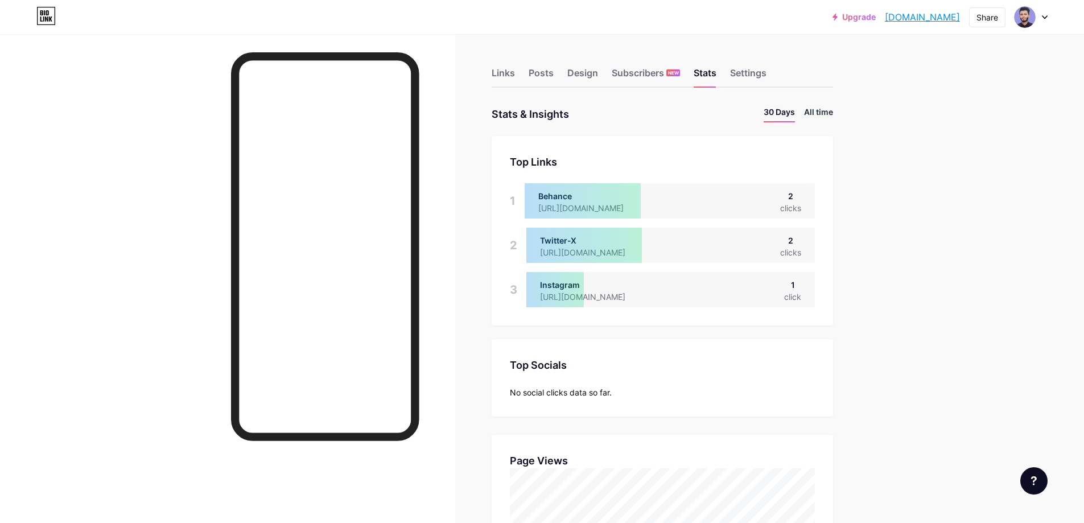
click at [825, 115] on li "All time" at bounding box center [818, 114] width 29 height 17
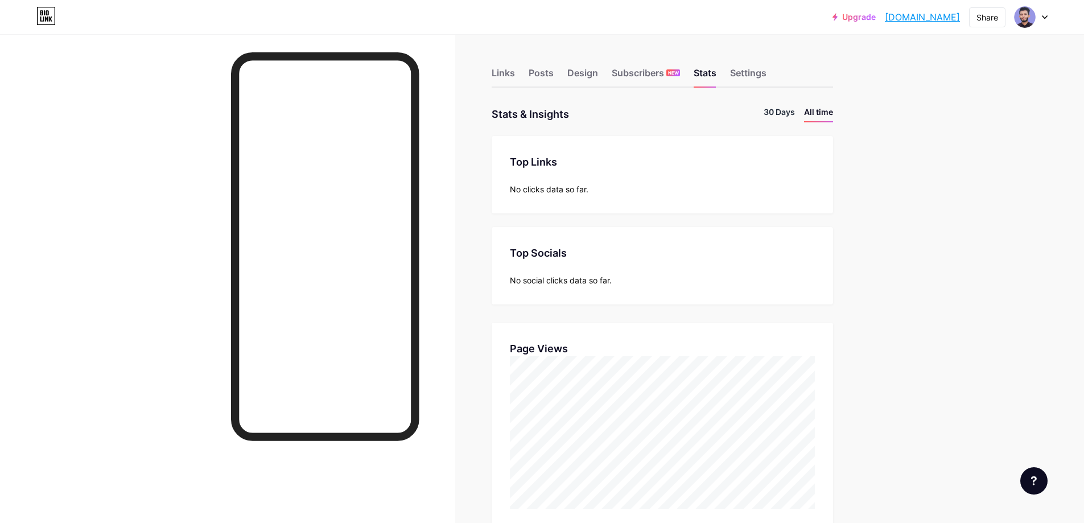
click at [779, 113] on li "30 Days" at bounding box center [779, 114] width 31 height 17
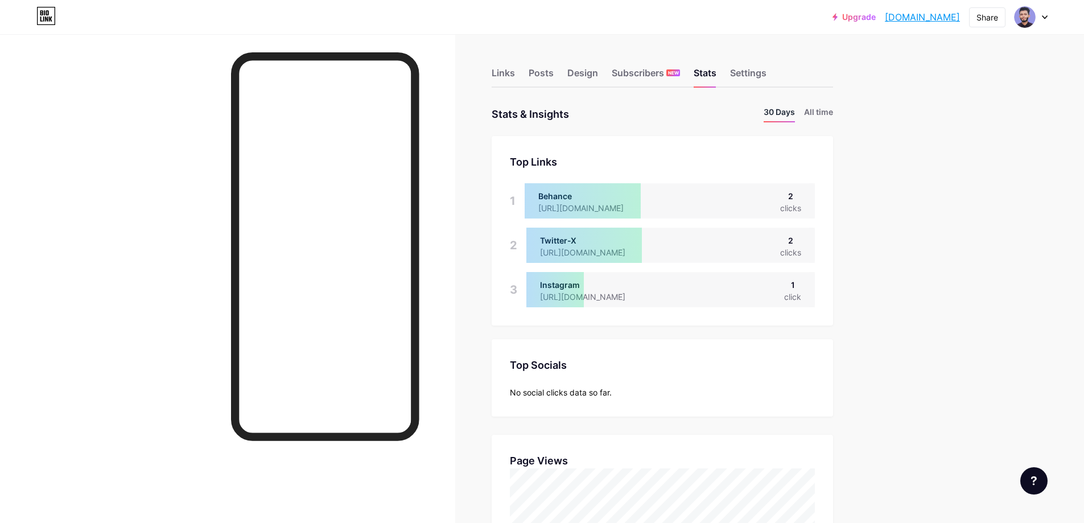
scroll to position [523, 1084]
click at [751, 75] on div "Settings" at bounding box center [748, 76] width 36 height 20
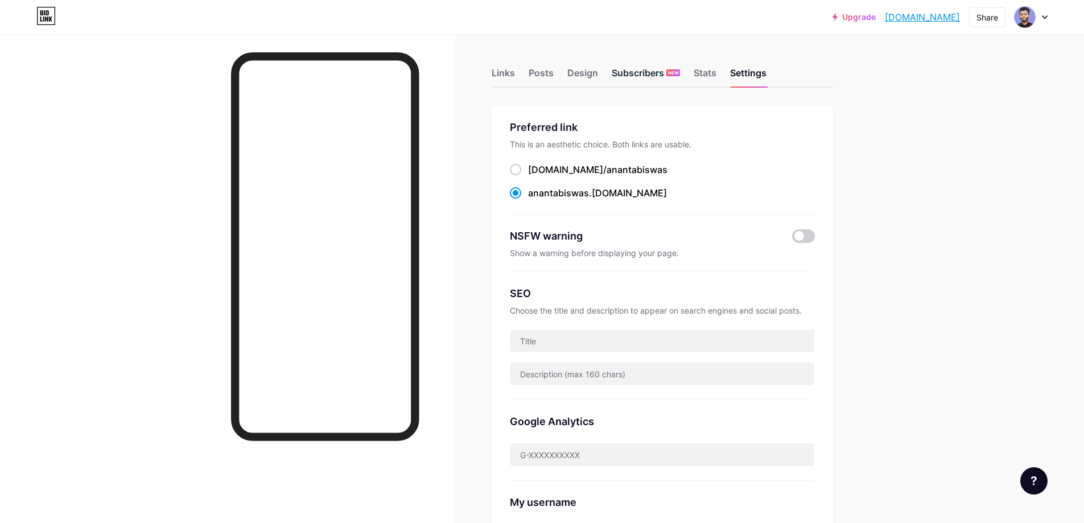
click at [653, 67] on div "Subscribers NEW" at bounding box center [646, 76] width 68 height 20
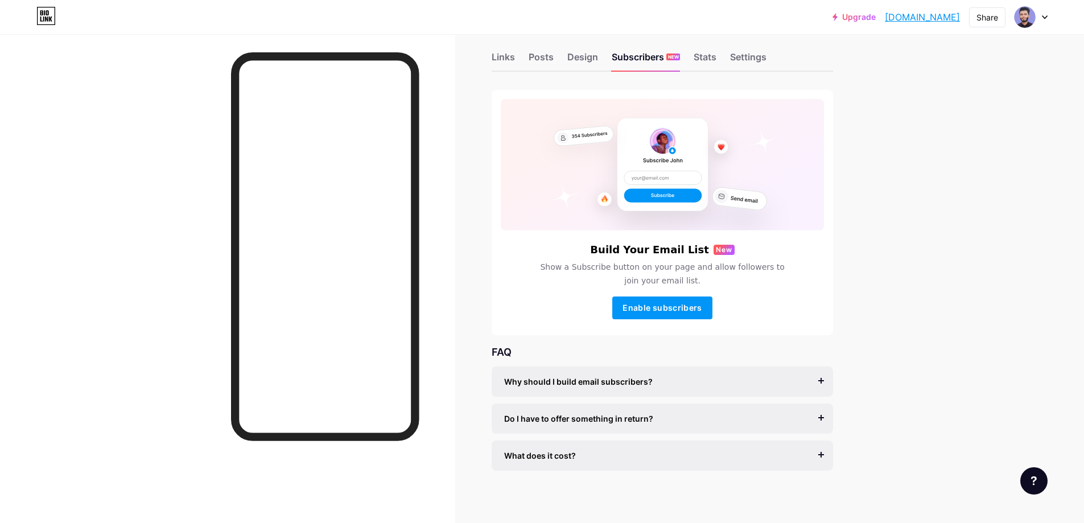
scroll to position [20, 0]
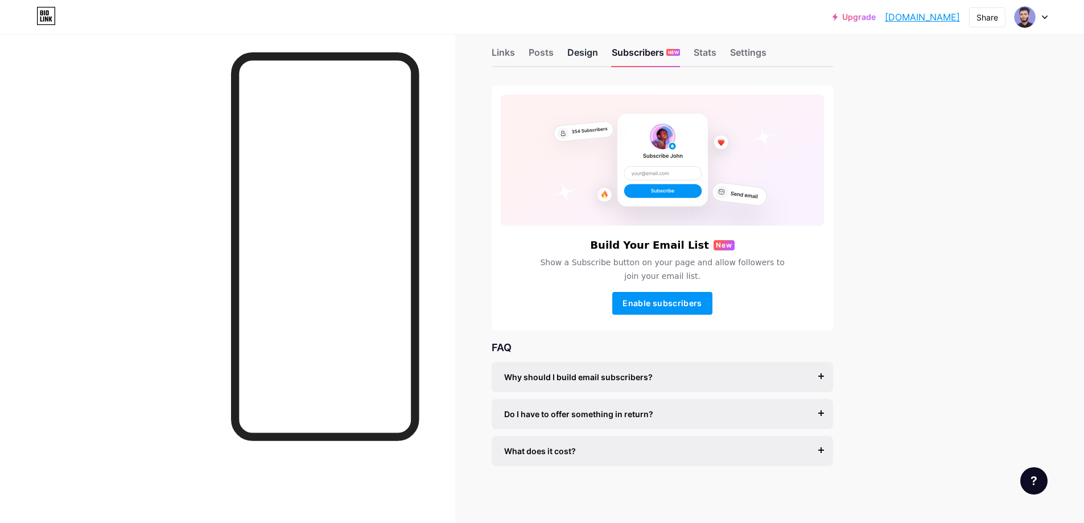
click at [587, 54] on div "Design" at bounding box center [582, 56] width 31 height 20
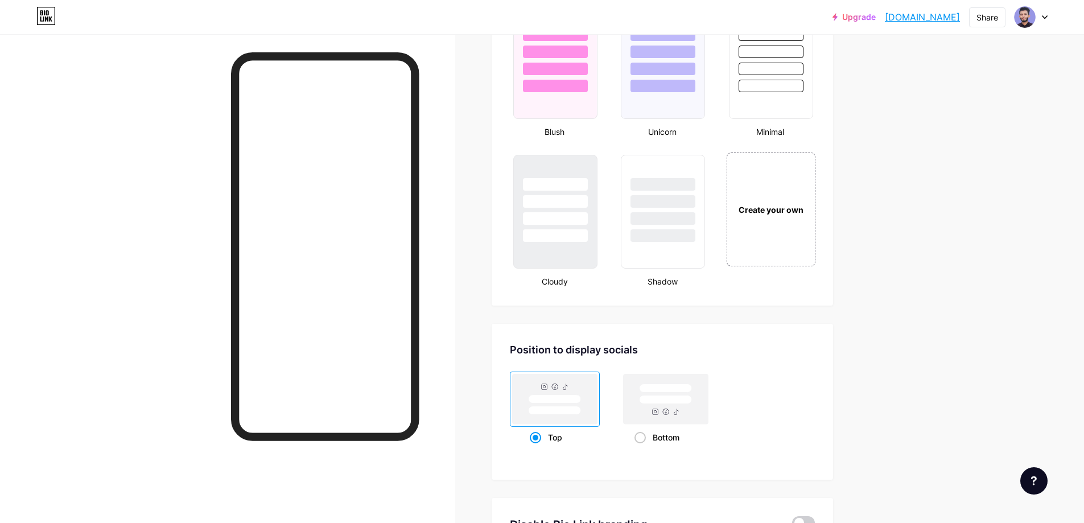
scroll to position [1233, 0]
click at [792, 223] on div "Create your own" at bounding box center [771, 208] width 92 height 117
click at [781, 195] on div "Create your own" at bounding box center [770, 209] width 87 height 114
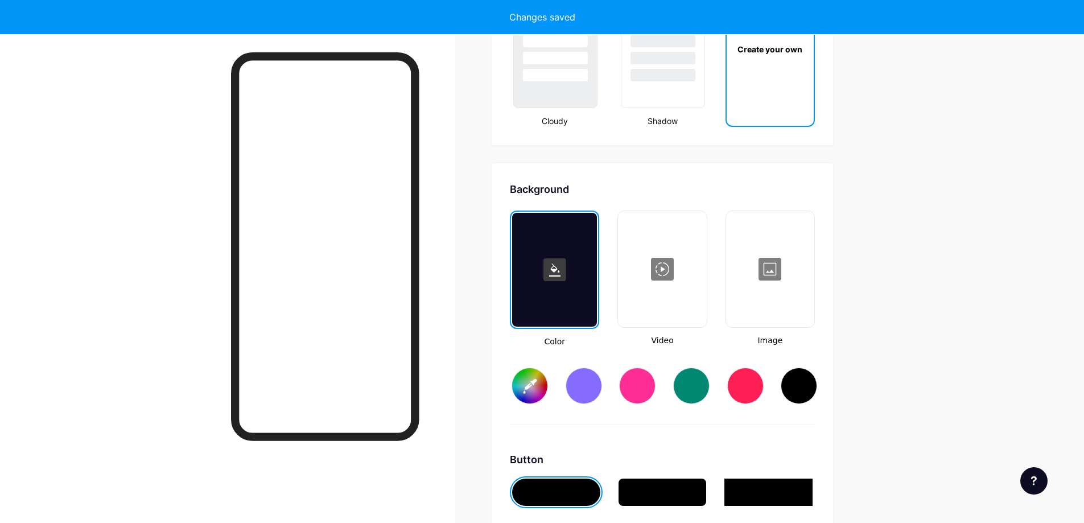
scroll to position [1511, 0]
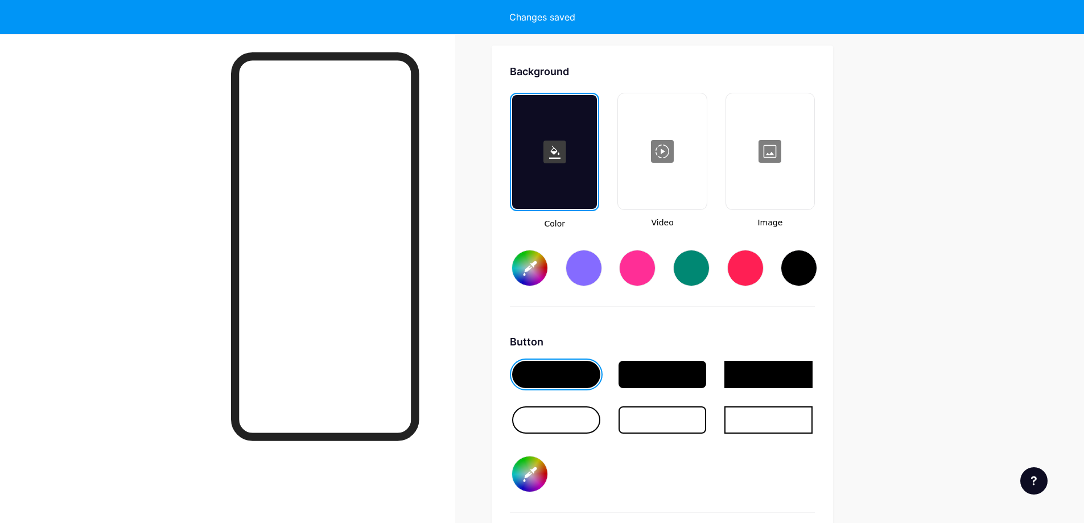
type input "#ffffff"
type input "#000000"
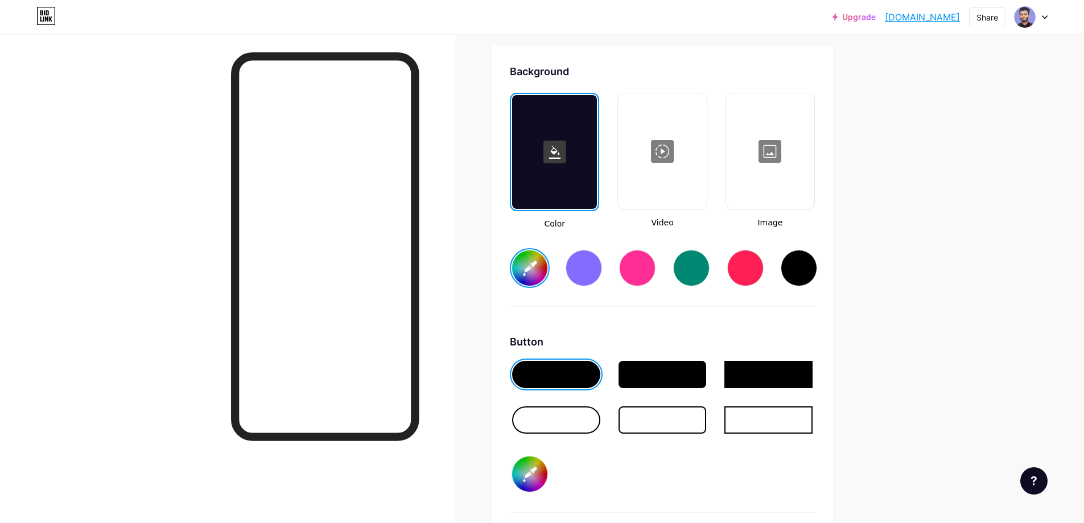
click at [754, 268] on div at bounding box center [745, 268] width 36 height 36
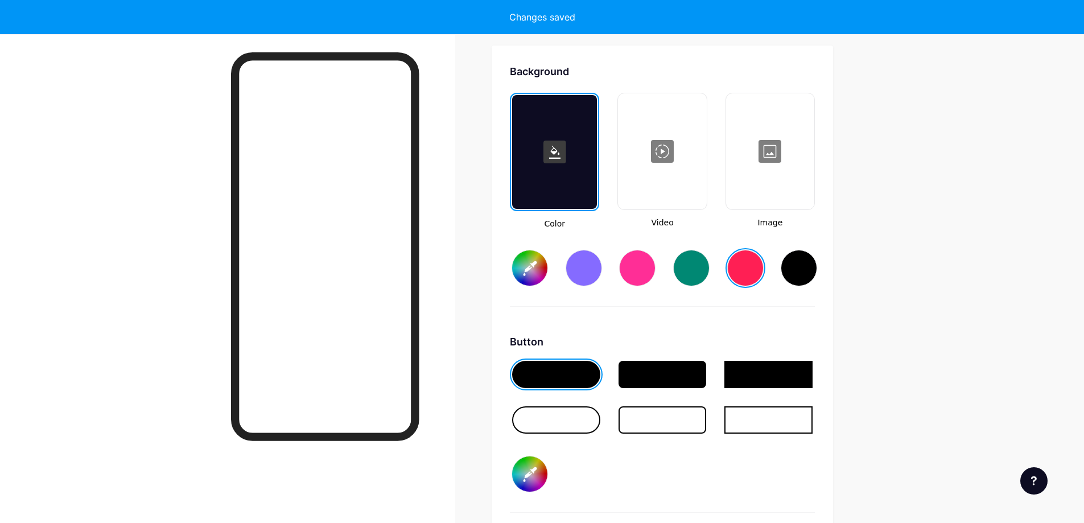
click at [746, 264] on div at bounding box center [745, 268] width 36 height 36
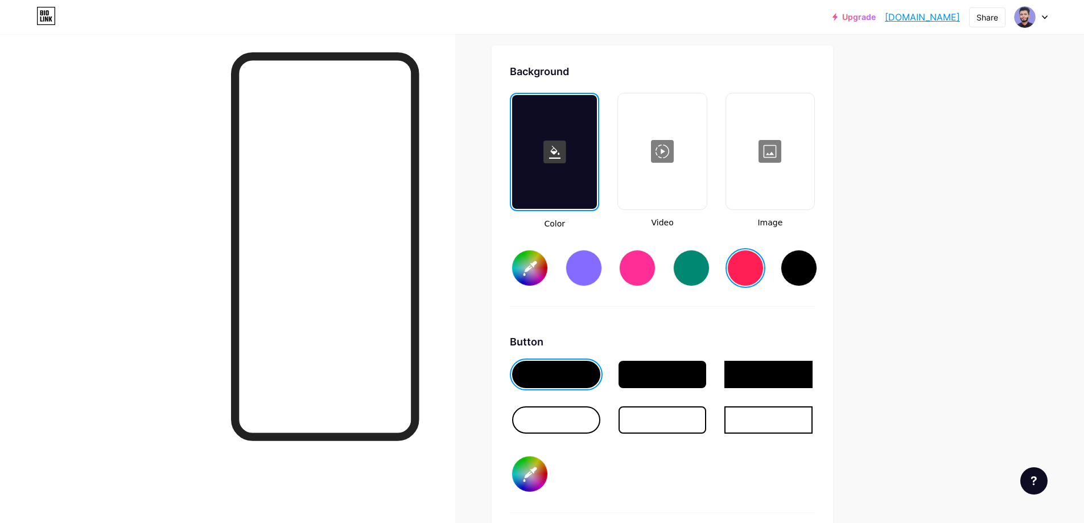
click at [697, 269] on div at bounding box center [691, 268] width 36 height 36
type input "#008873"
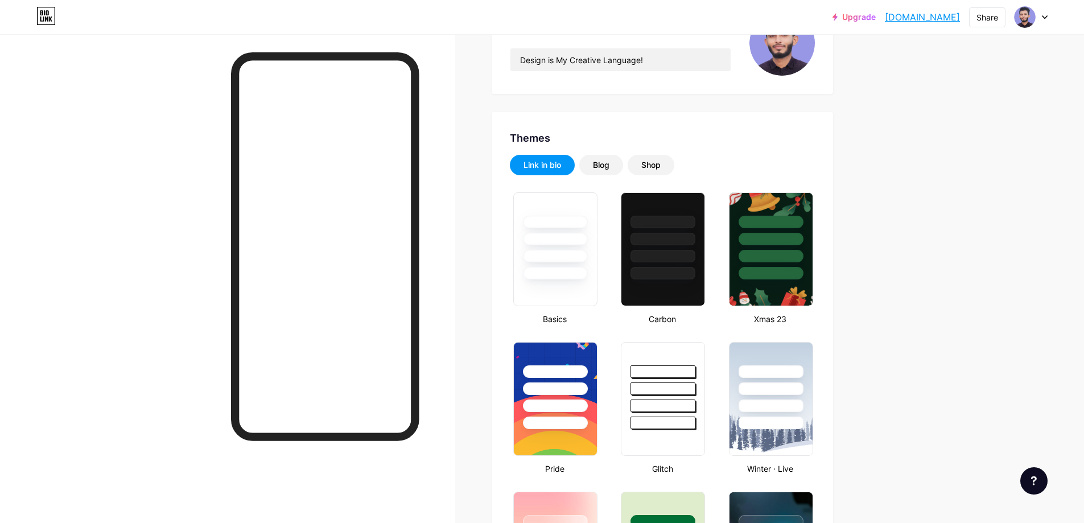
scroll to position [285, 0]
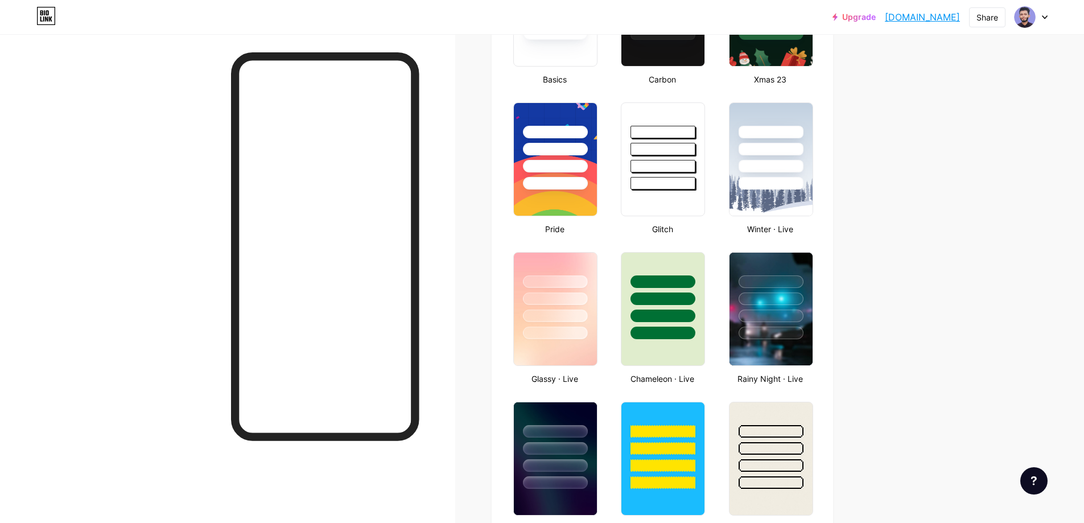
scroll to position [474, 0]
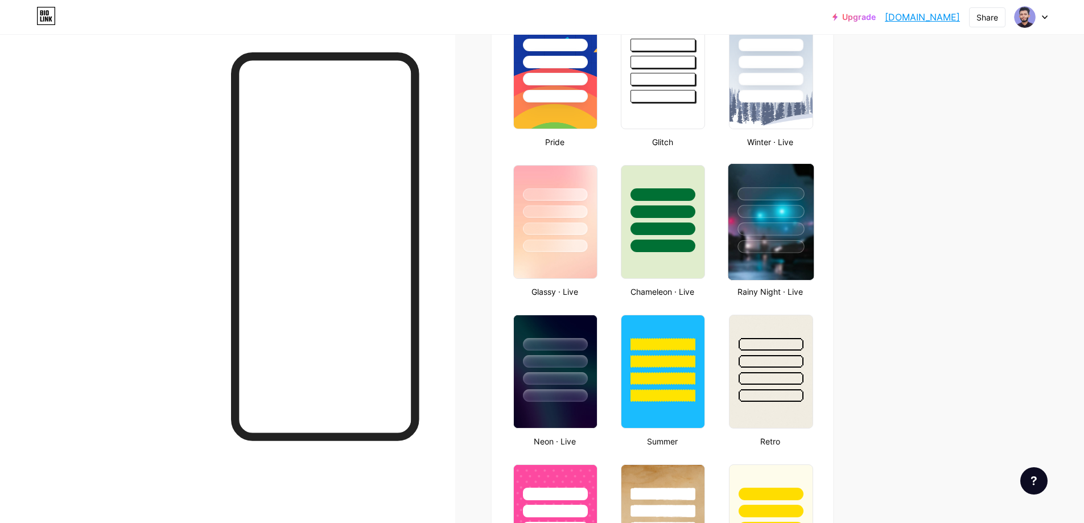
type input "#008873"
type input "#ffffff"
click at [789, 234] on div at bounding box center [771, 229] width 67 height 13
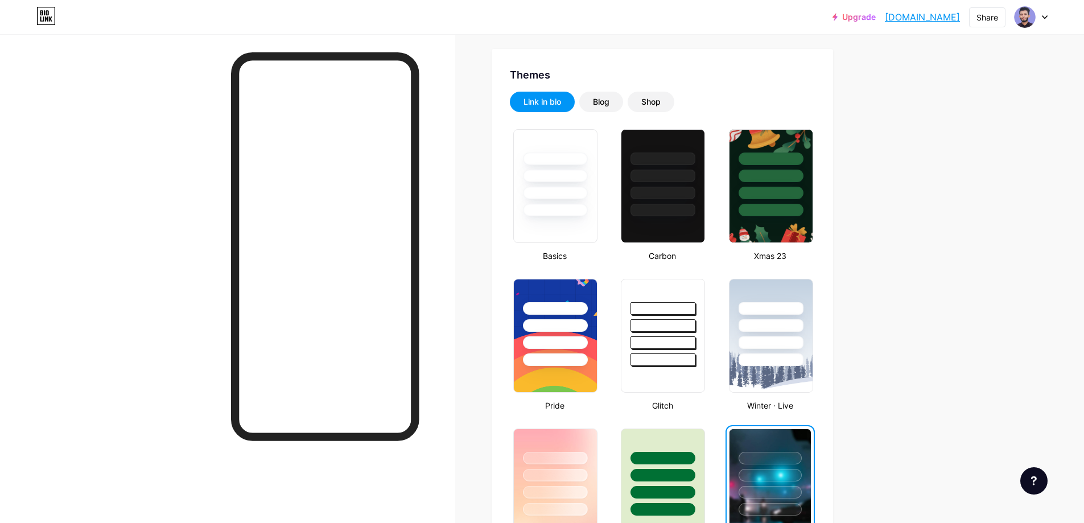
scroll to position [0, 0]
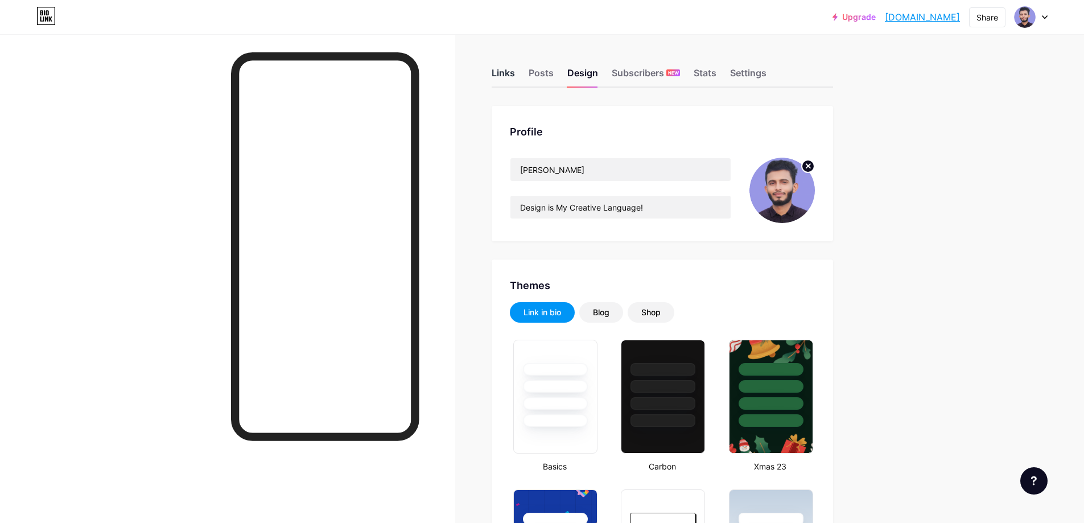
click at [509, 72] on div "Links" at bounding box center [503, 76] width 23 height 20
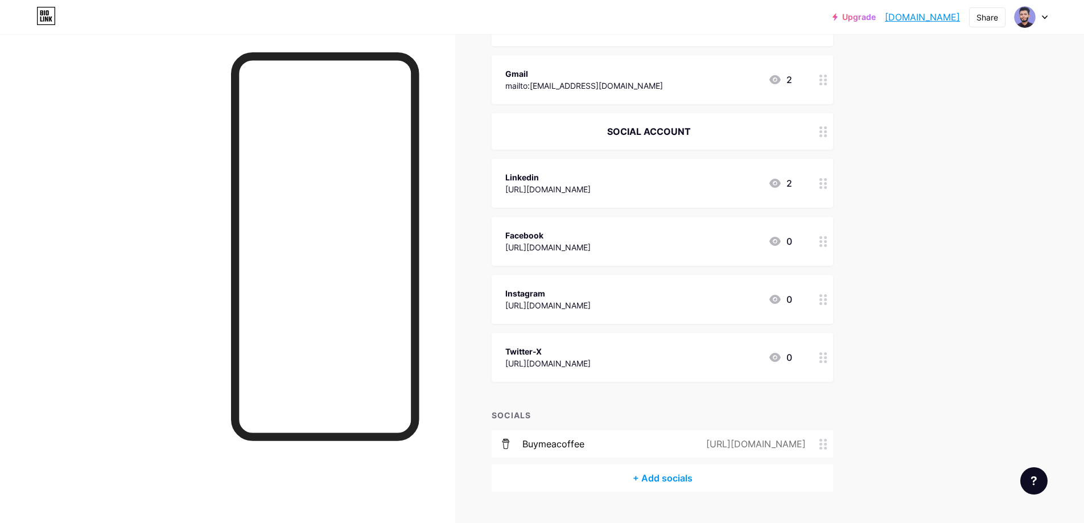
scroll to position [356, 0]
